Goal: Information Seeking & Learning: Find contact information

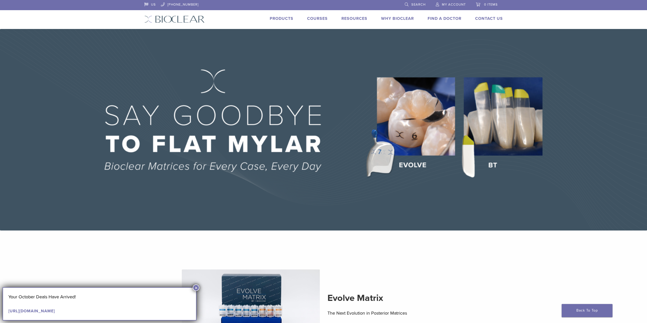
click at [312, 19] on link "Courses" at bounding box center [317, 18] width 21 height 5
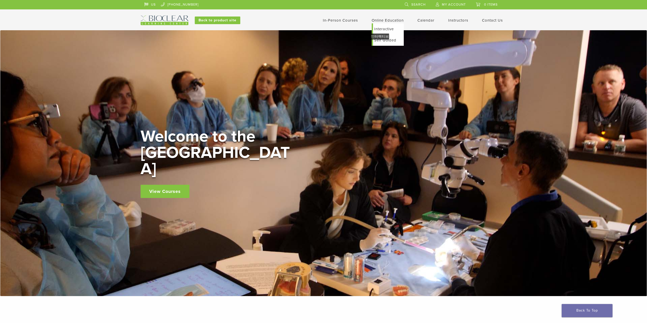
click at [381, 44] on link "Self Guided" at bounding box center [388, 40] width 31 height 11
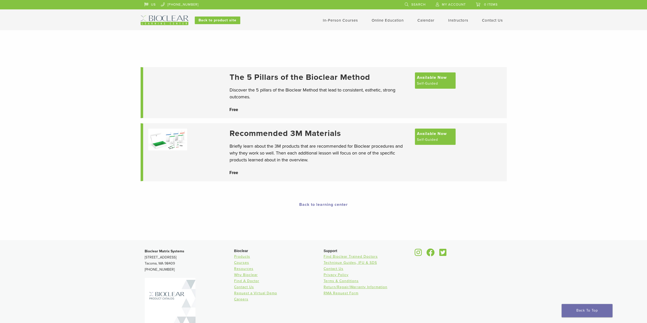
click at [456, 19] on link "Instructors" at bounding box center [458, 20] width 20 height 5
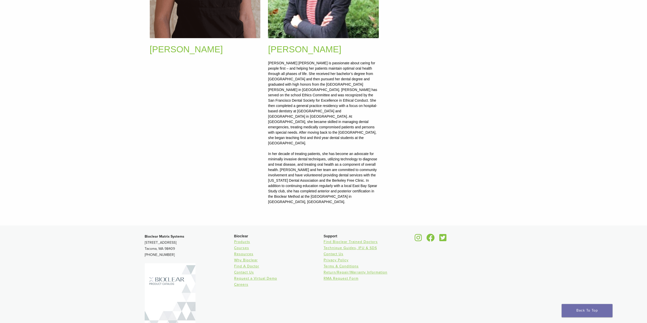
scroll to position [582, 0]
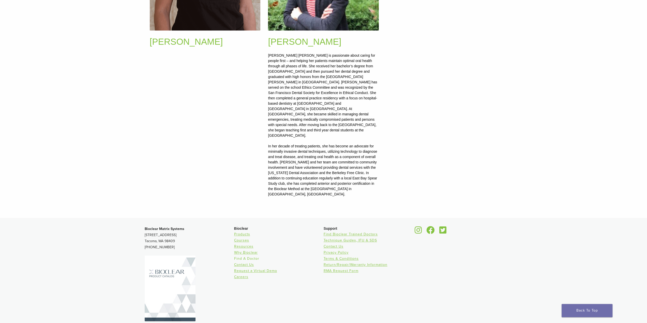
click at [243, 256] on link "Find A Doctor" at bounding box center [246, 258] width 25 height 4
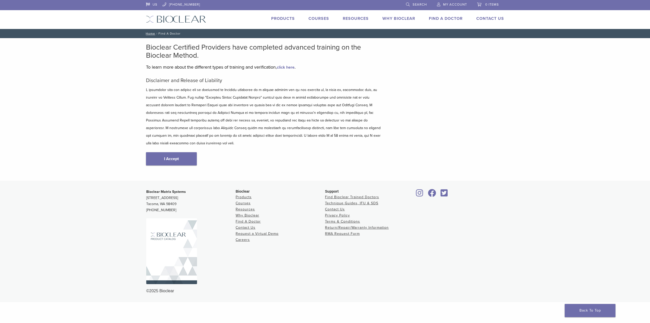
type input "*****"
click at [159, 152] on link "I Accept" at bounding box center [171, 158] width 51 height 13
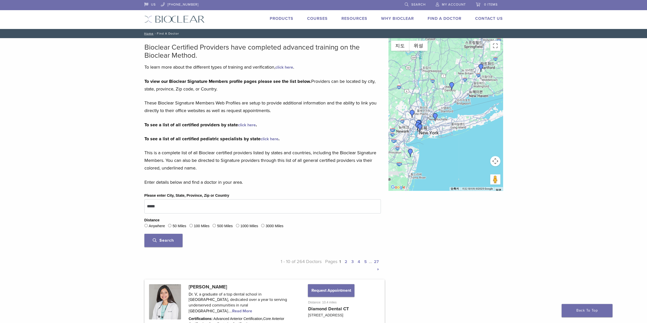
click at [451, 84] on img "Dr. Ratna Vedullapalli" at bounding box center [451, 86] width 8 height 8
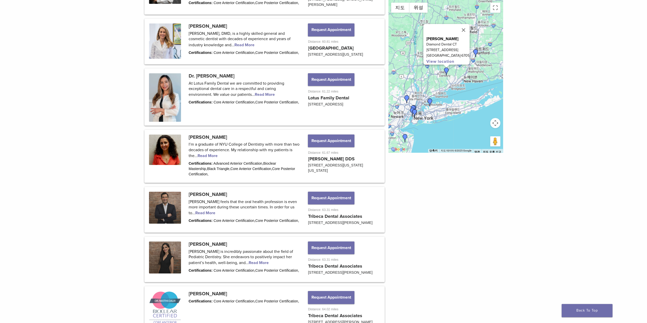
scroll to position [508, 0]
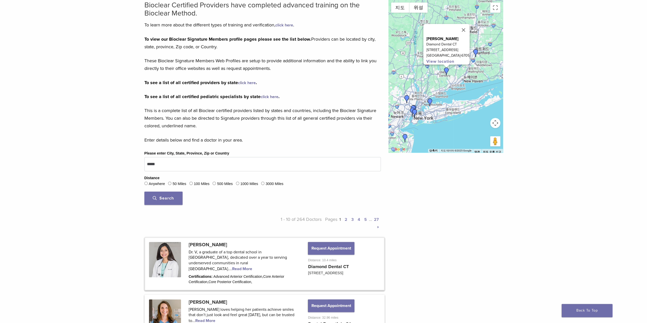
scroll to position [0, 0]
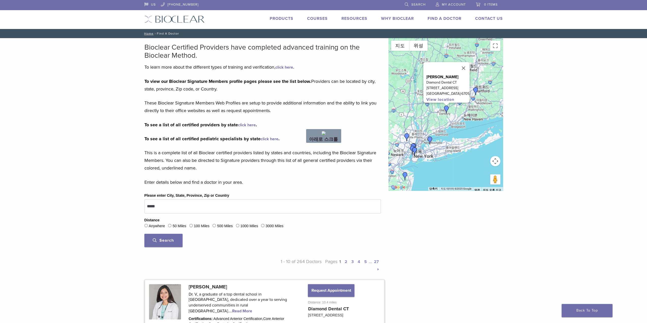
drag, startPoint x: 96, startPoint y: 131, endPoint x: 312, endPoint y: 143, distance: 217.0
